Goal: Information Seeking & Learning: Learn about a topic

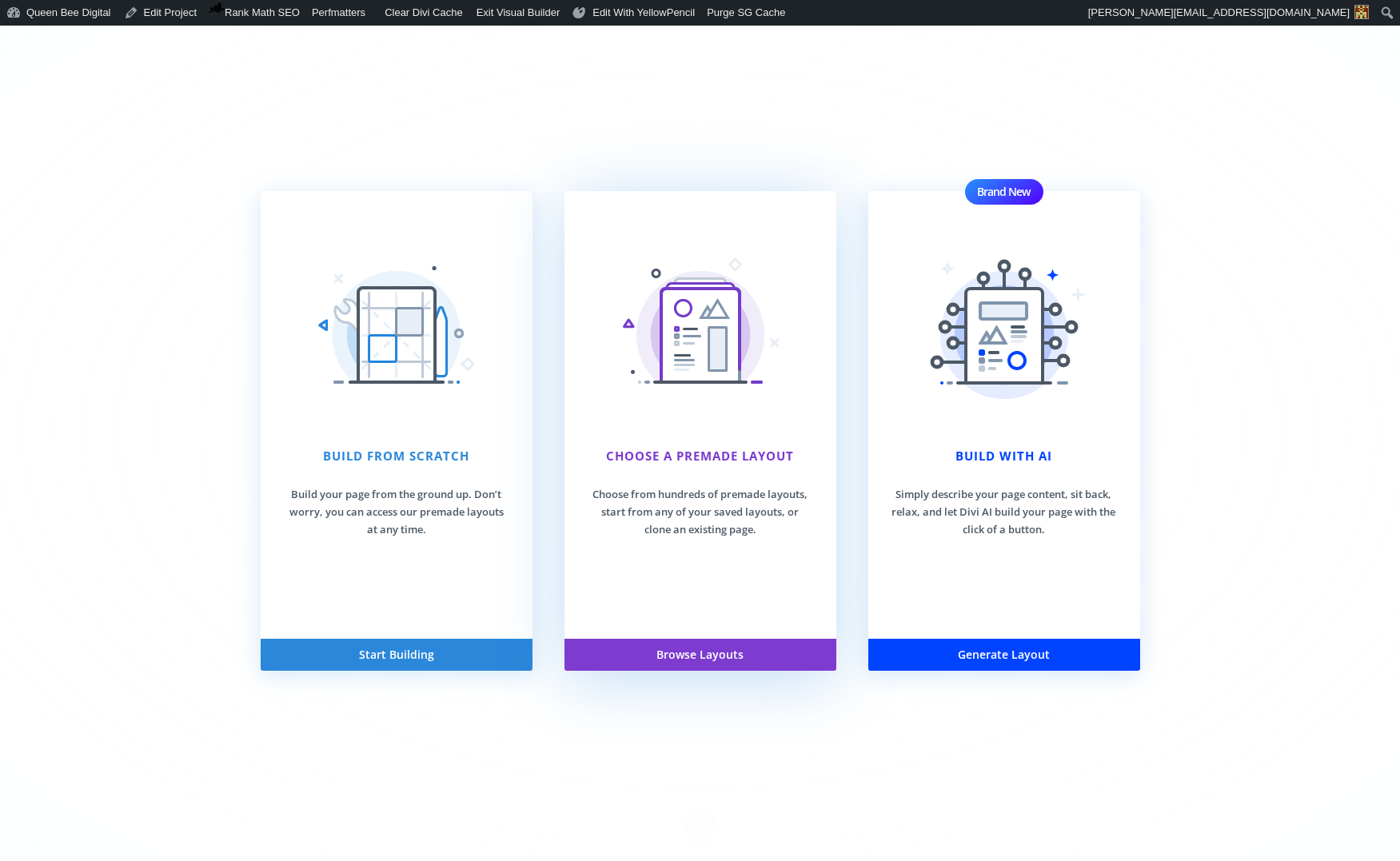
click at [731, 473] on div "Choose a premade Layout Choose from hundreds of premade layouts, start from any…" at bounding box center [700, 493] width 223 height 92
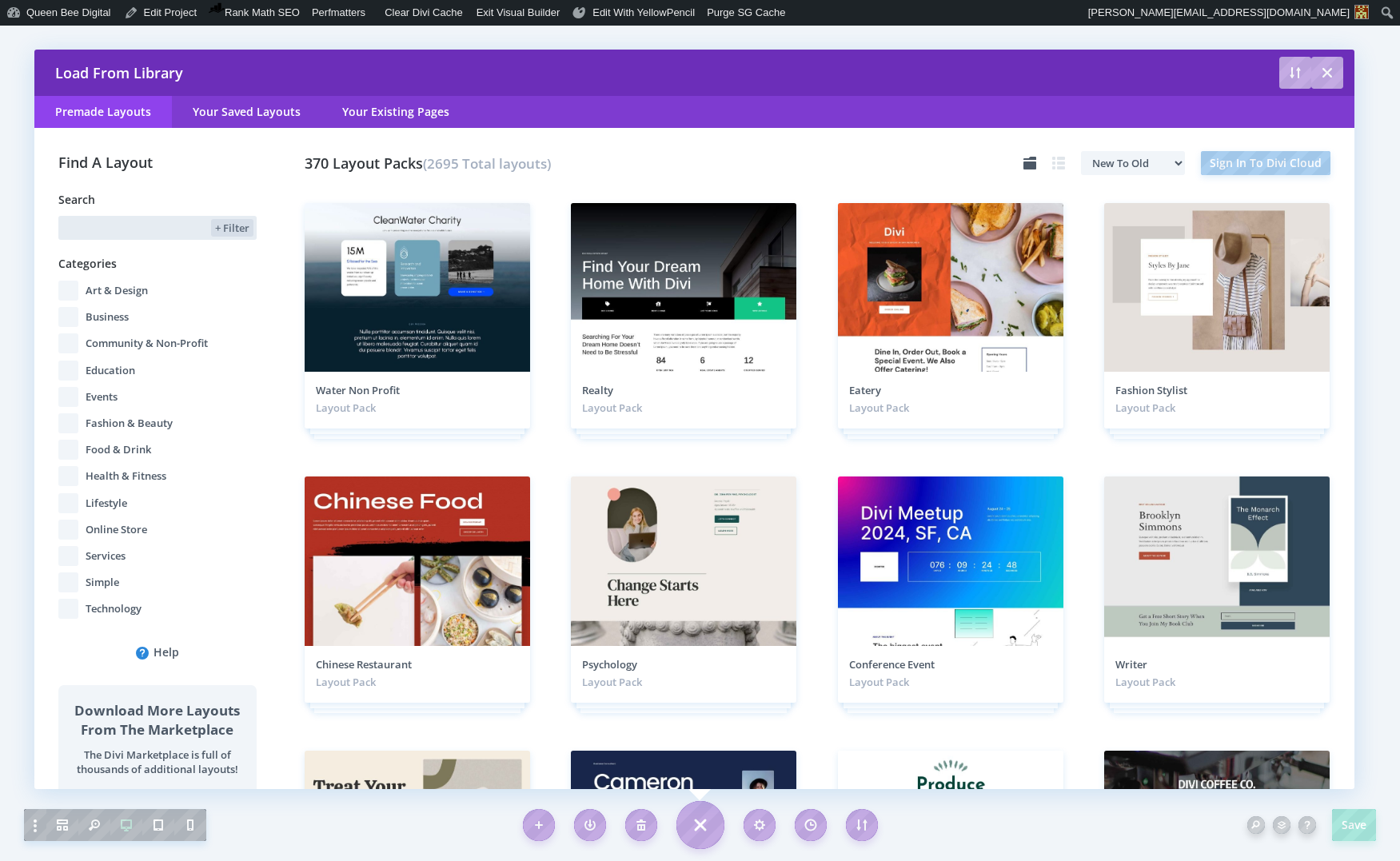
click at [132, 223] on input "text" at bounding box center [132, 228] width 149 height 24
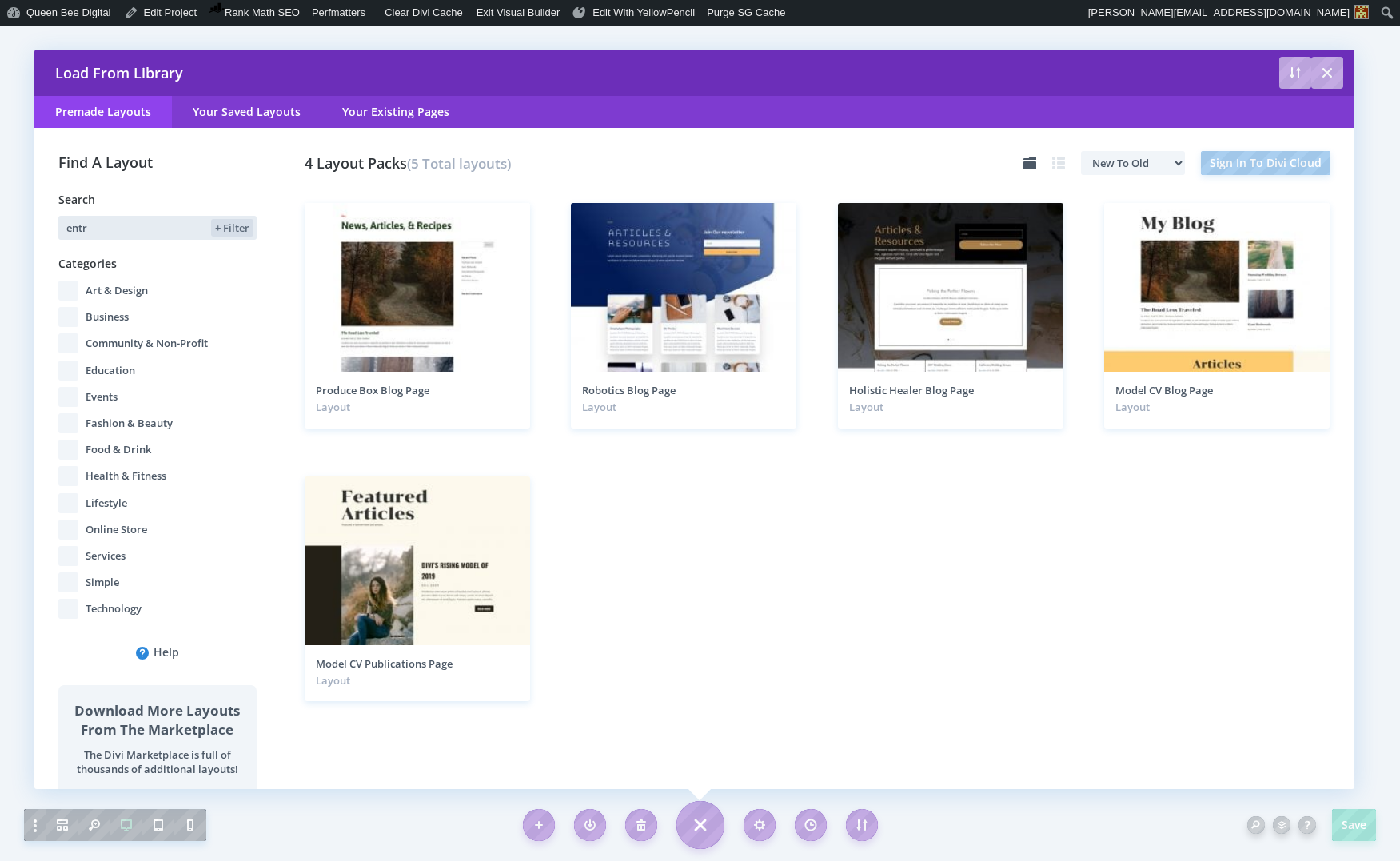
type input "entry"
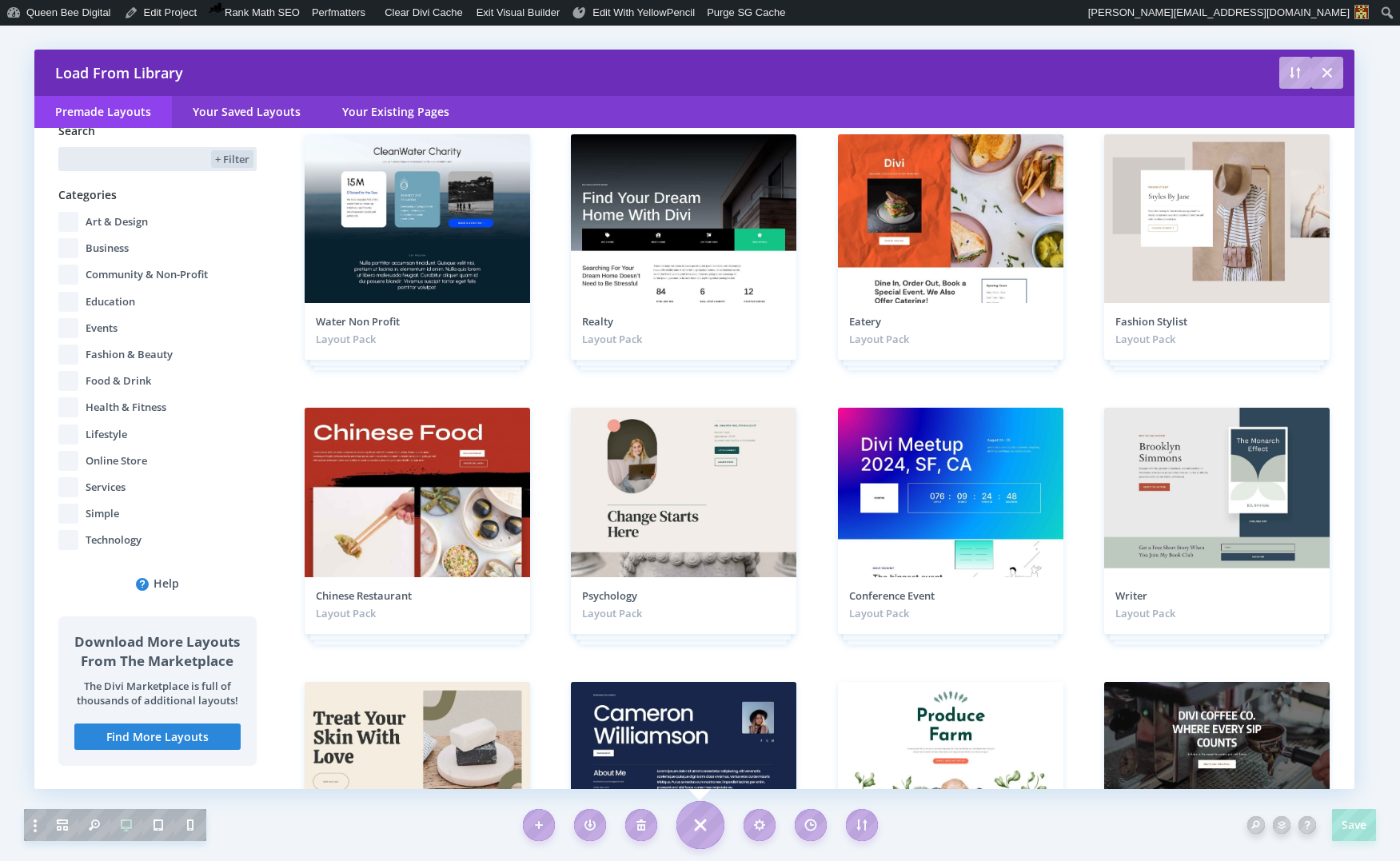
scroll to position [67, 0]
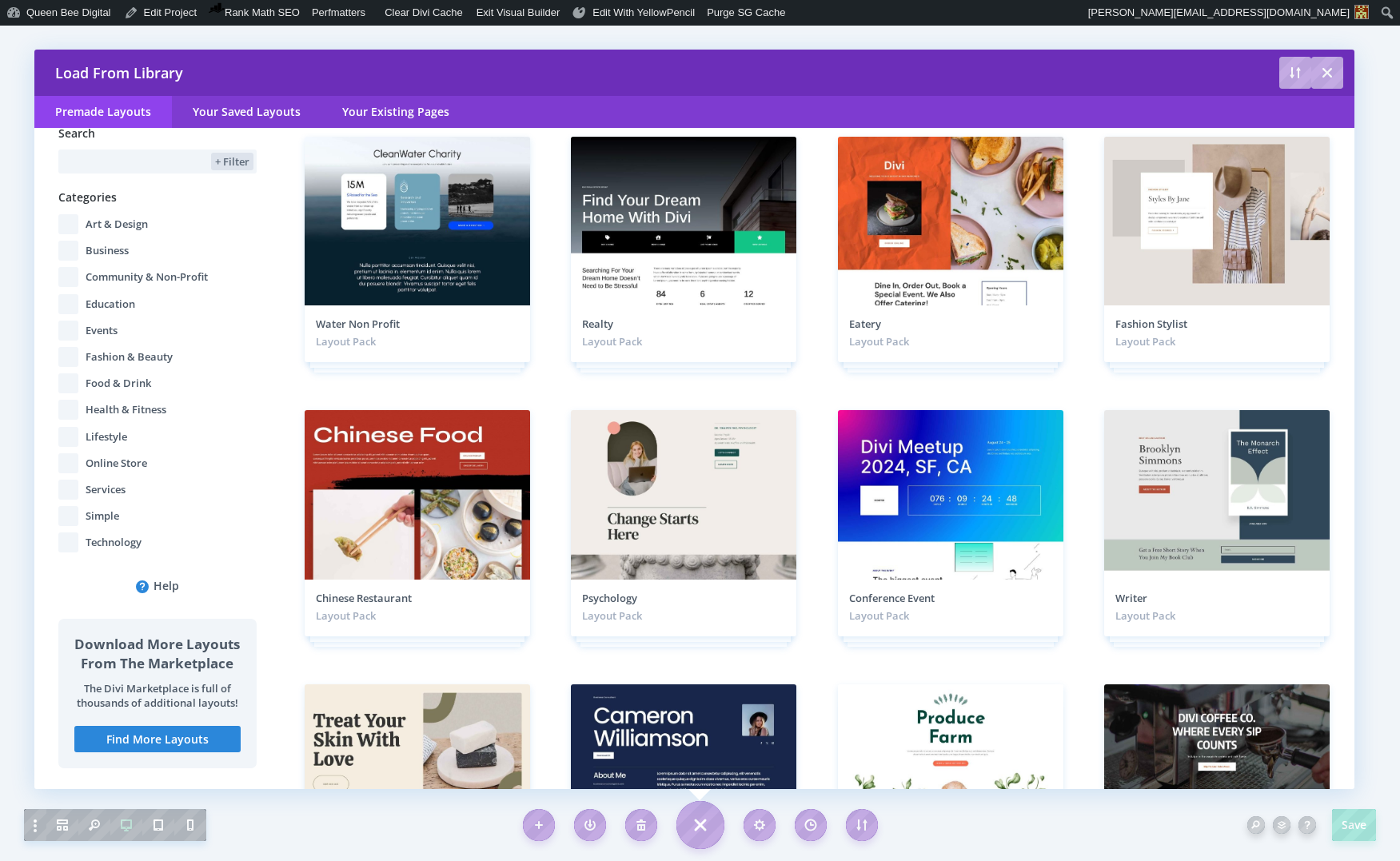
click at [64, 488] on input "Services" at bounding box center [68, 489] width 20 height 20
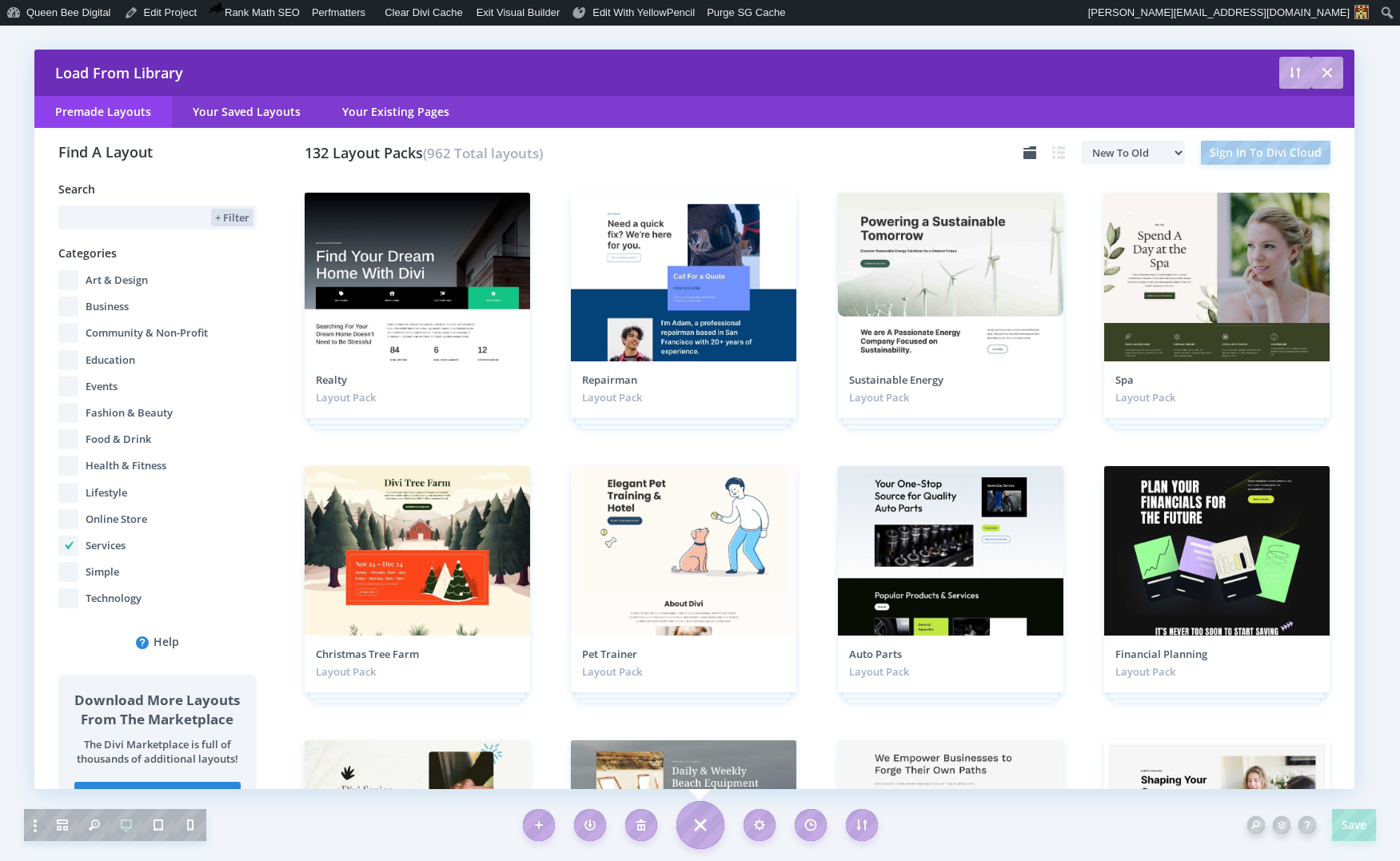
scroll to position [0, 0]
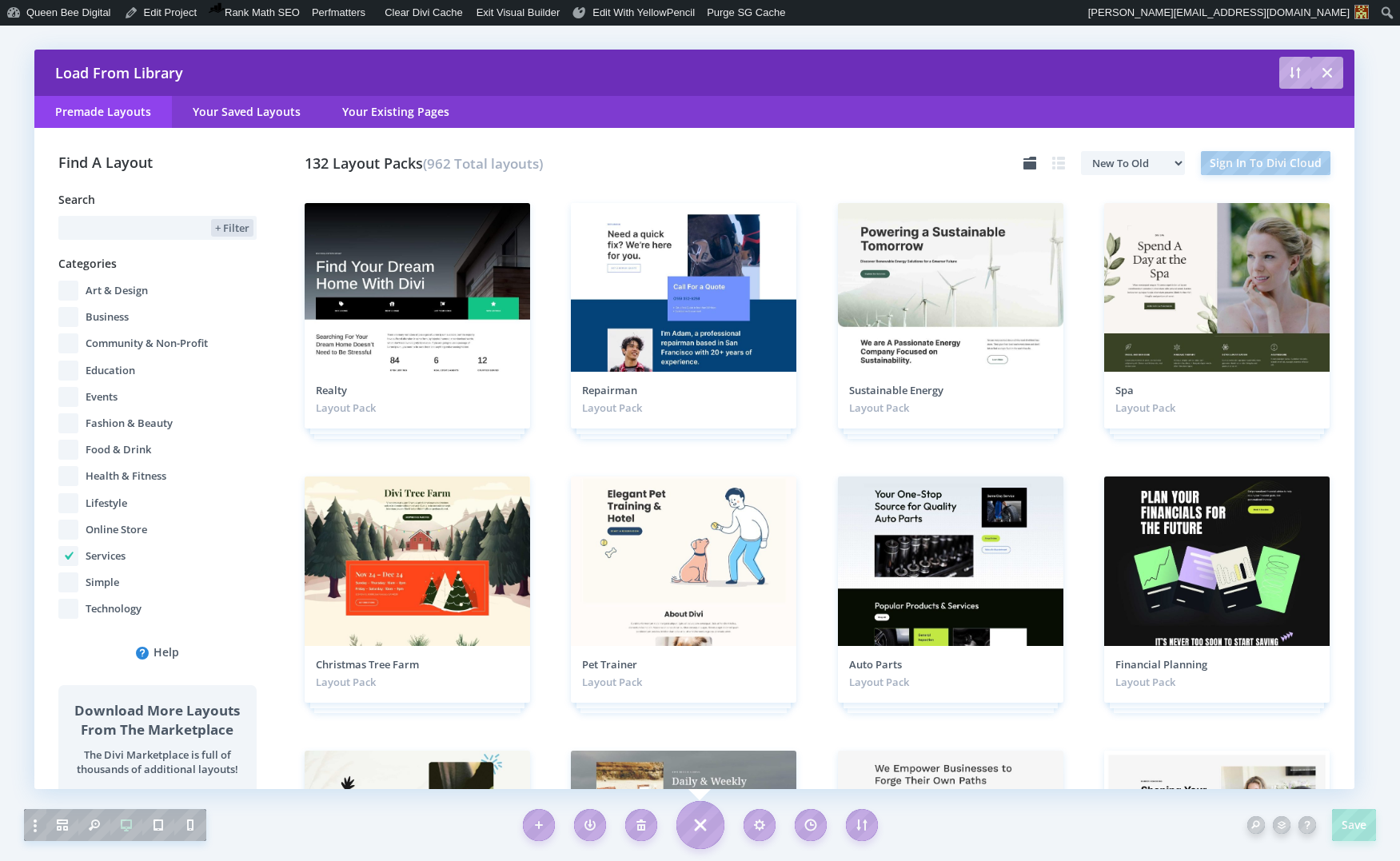
drag, startPoint x: 70, startPoint y: 555, endPoint x: 294, endPoint y: 405, distance: 269.6
click at [70, 555] on input "Services" at bounding box center [68, 556] width 20 height 20
checkbox input "false"
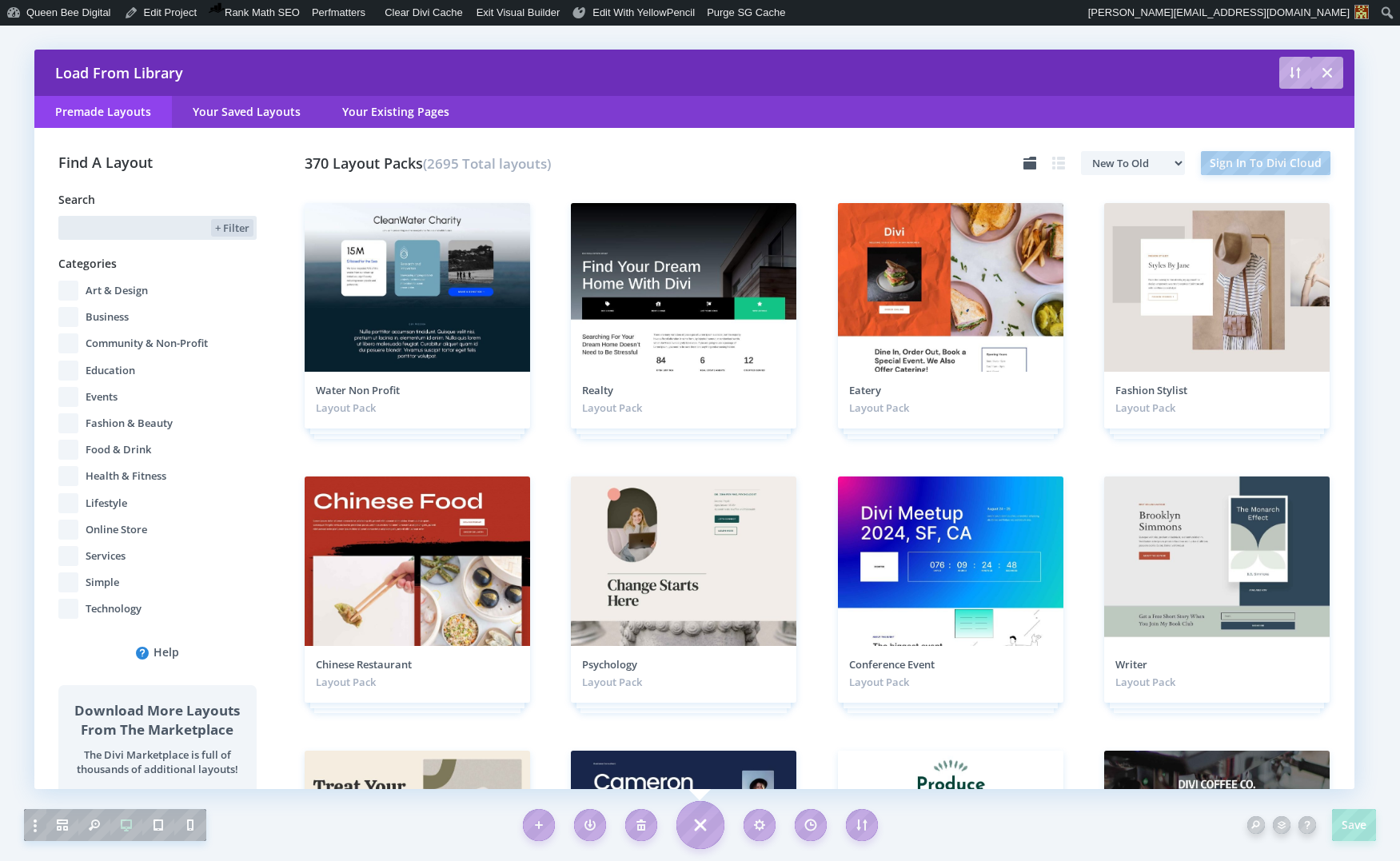
click at [117, 220] on input "text" at bounding box center [132, 228] width 149 height 24
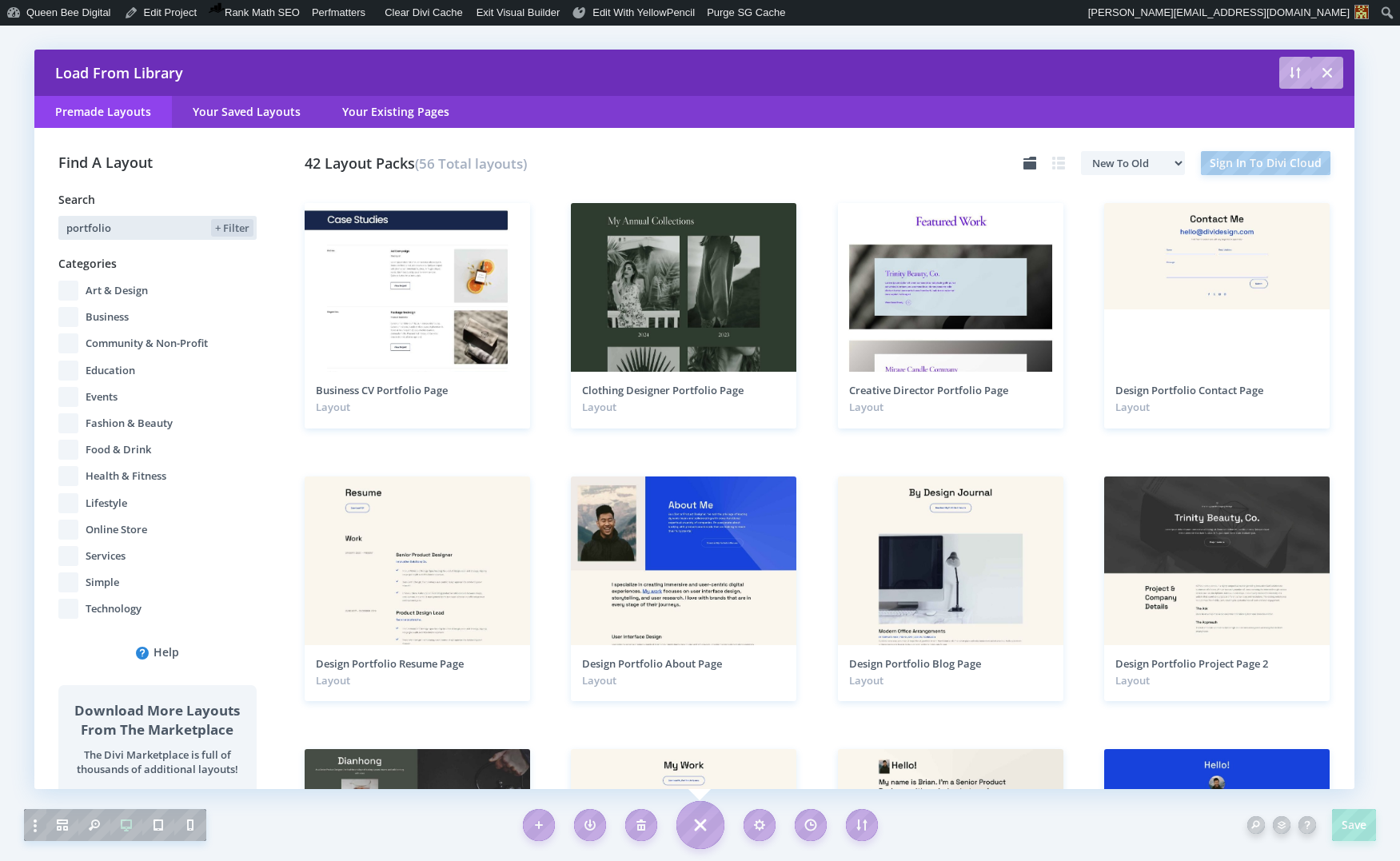
click at [118, 224] on input "portfolio" at bounding box center [132, 228] width 149 height 24
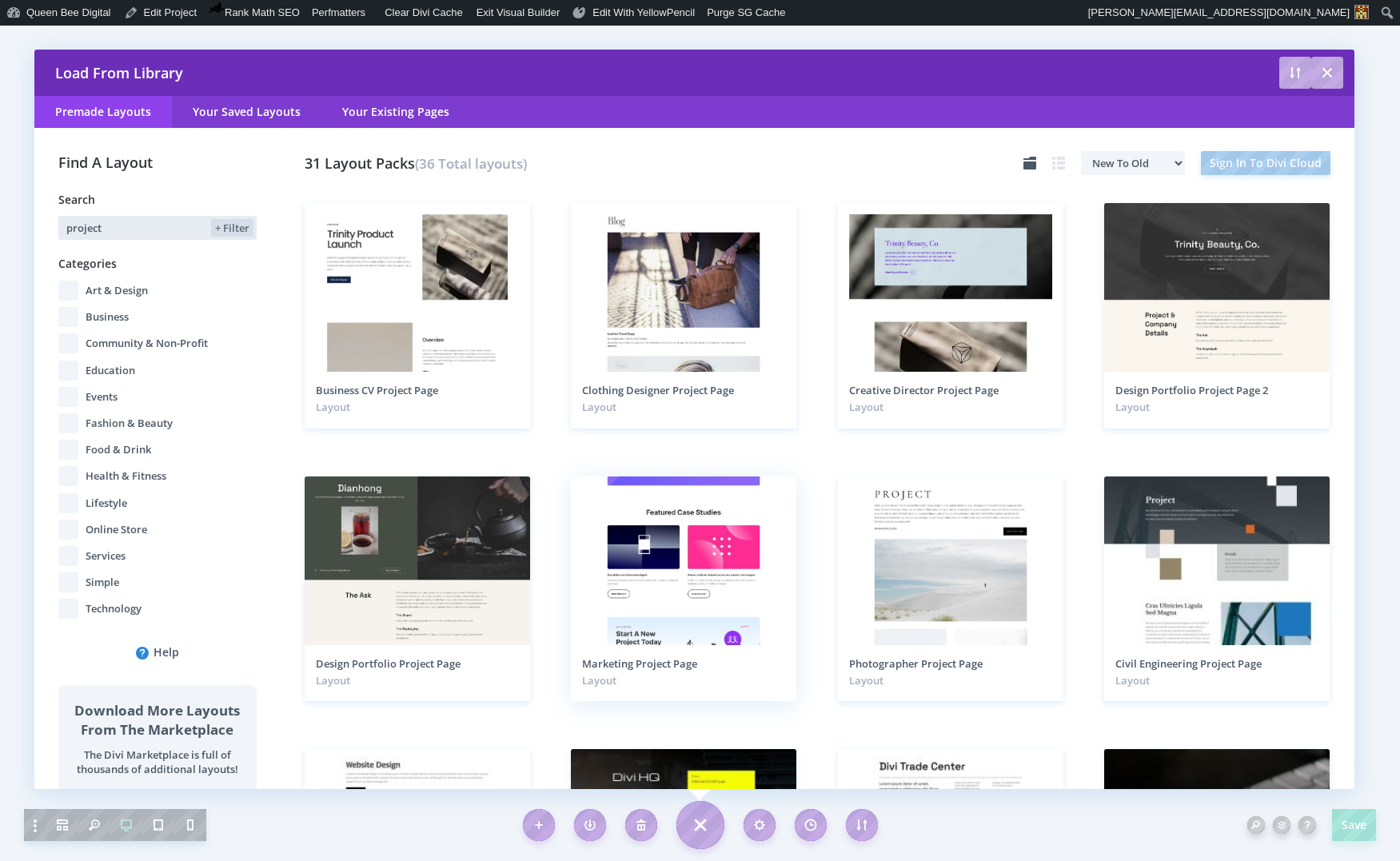
type input "project"
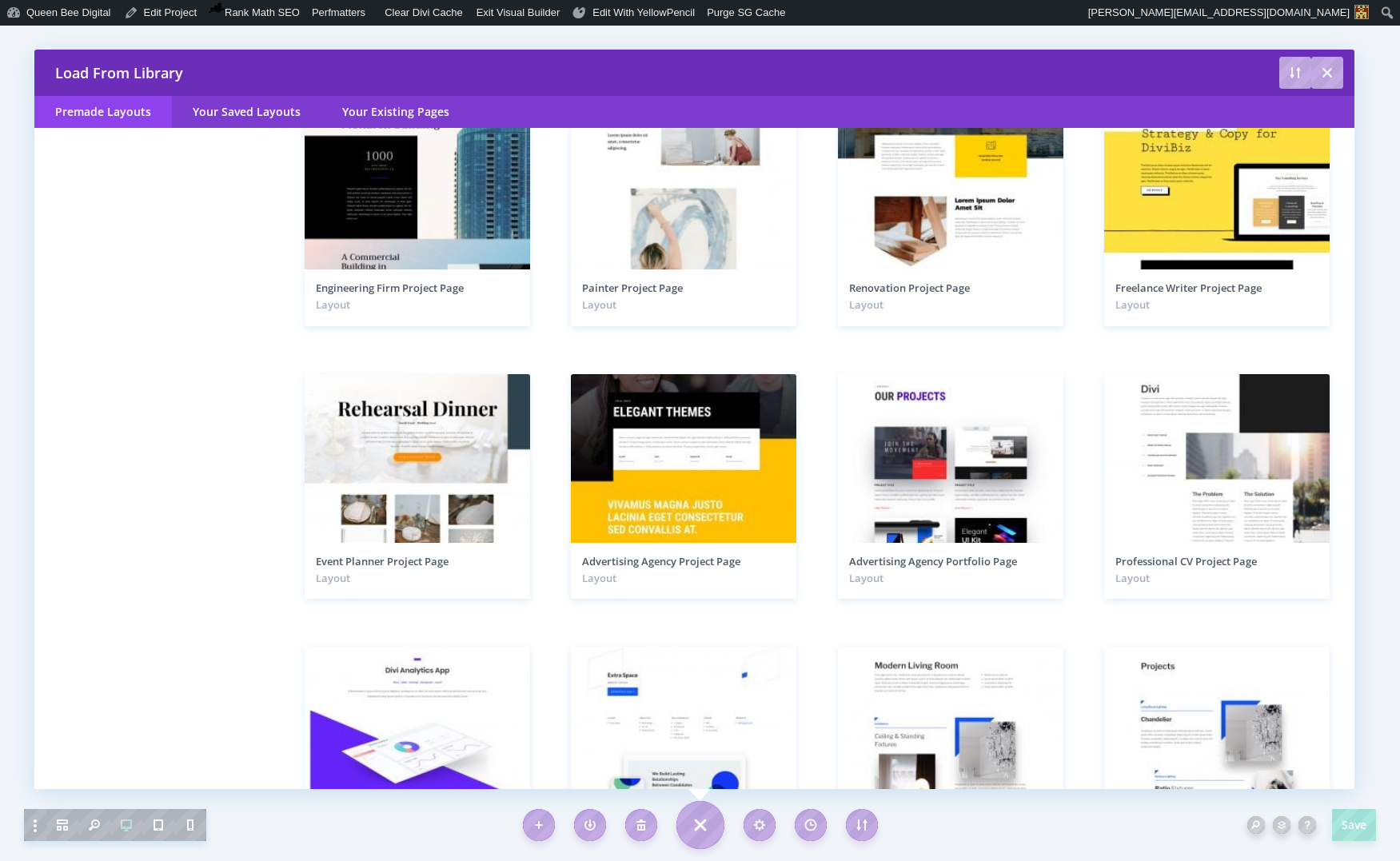
scroll to position [1201, 0]
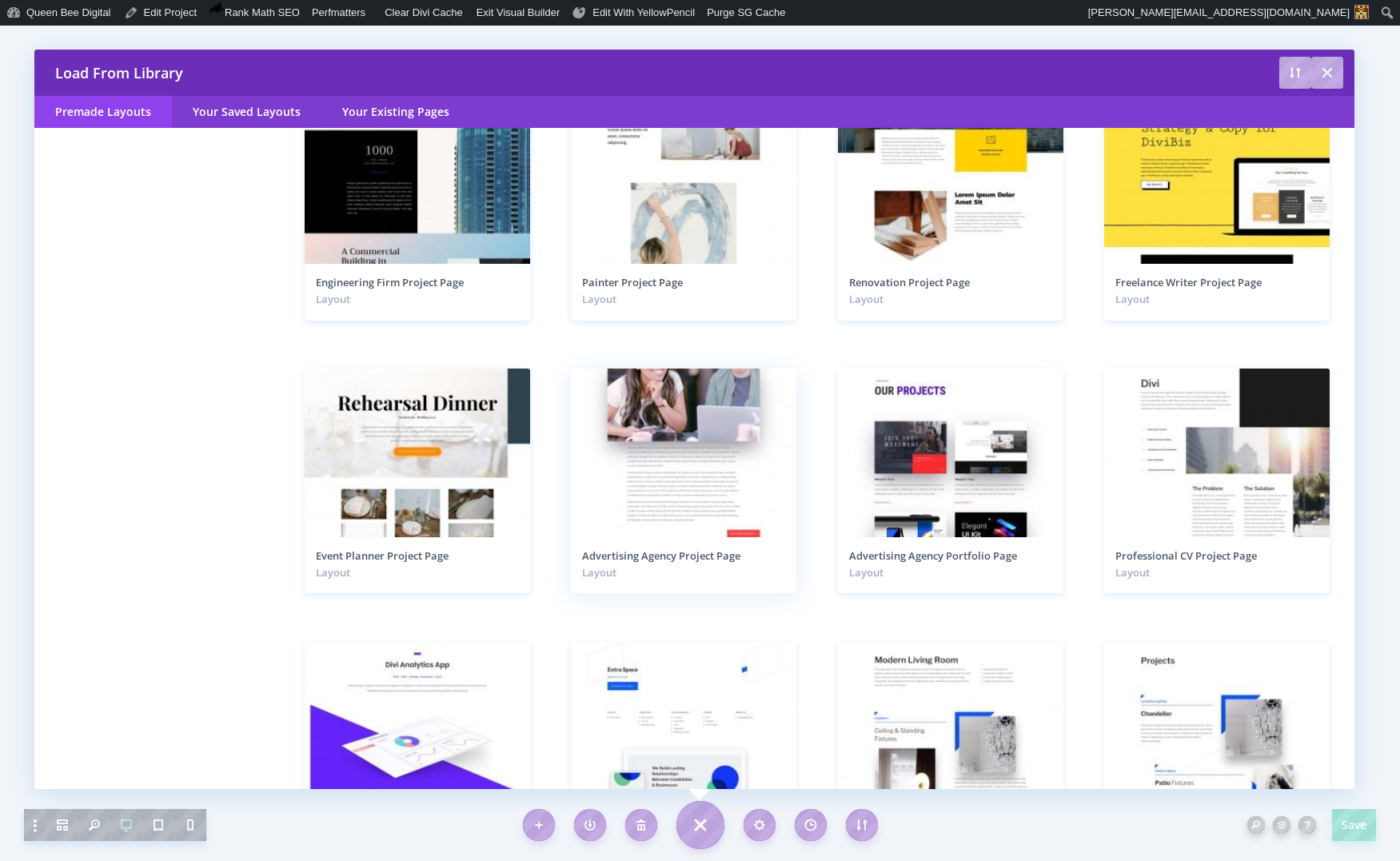
click at [658, 434] on img at bounding box center [684, 276] width 225 height 756
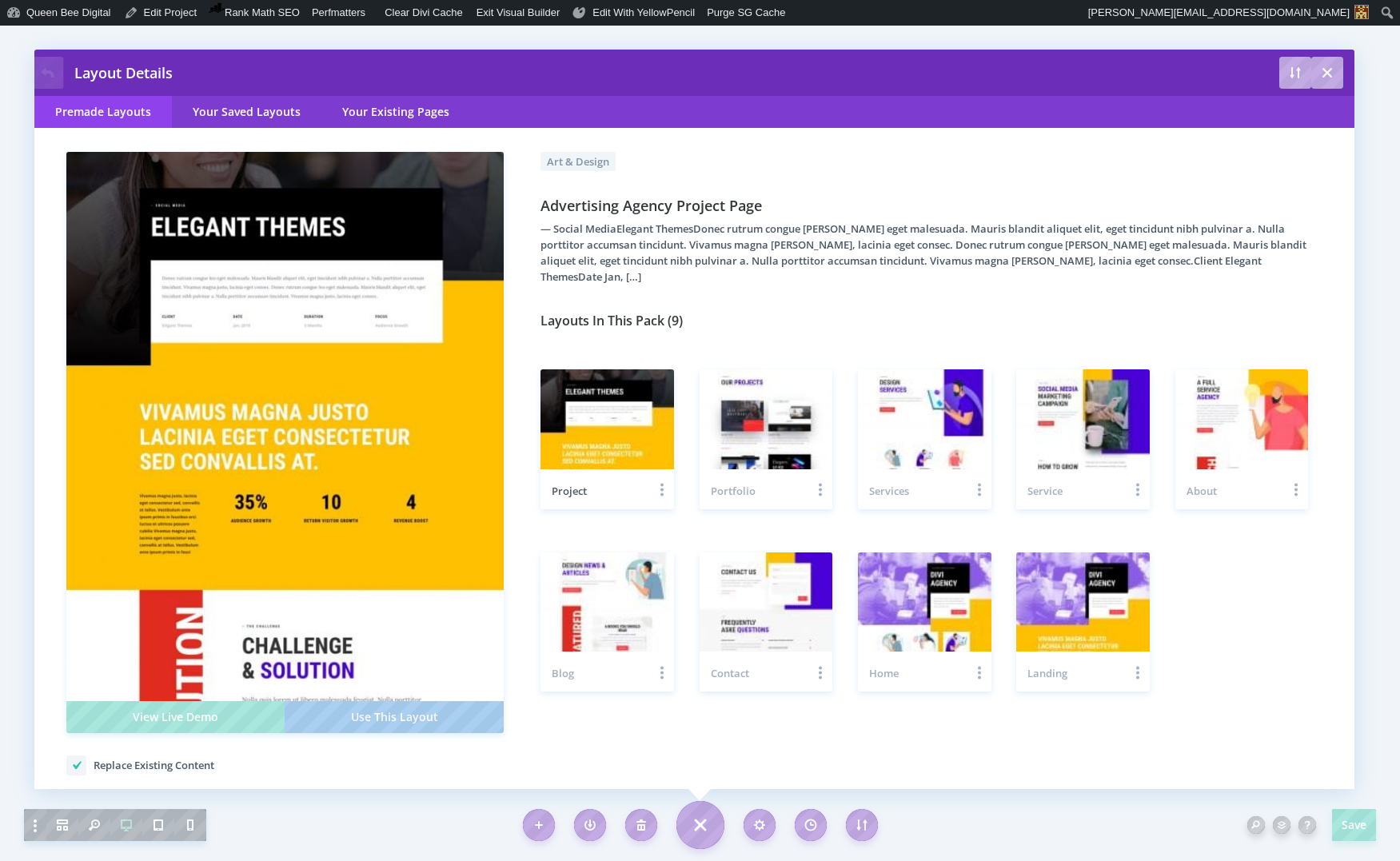
scroll to position [850, 0]
